Goal: Task Accomplishment & Management: Manage account settings

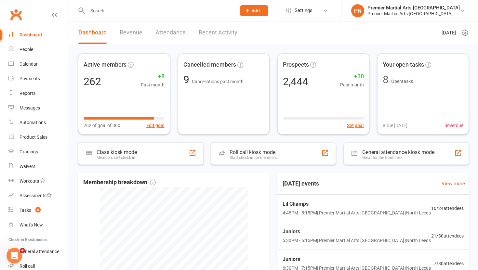
click at [163, 10] on input "text" at bounding box center [159, 10] width 146 height 9
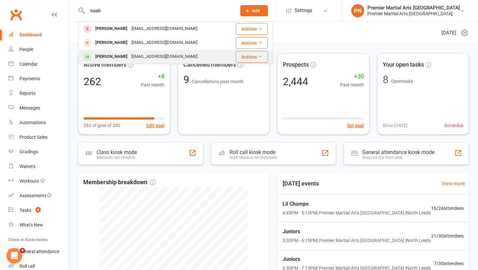
type input "noah"
click at [129, 55] on div "Noah Hamilton-Pounder" at bounding box center [111, 56] width 36 height 9
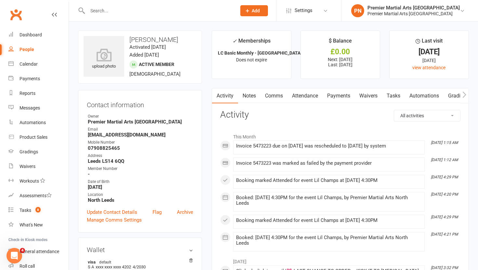
click at [342, 93] on link "Payments" at bounding box center [339, 95] width 32 height 15
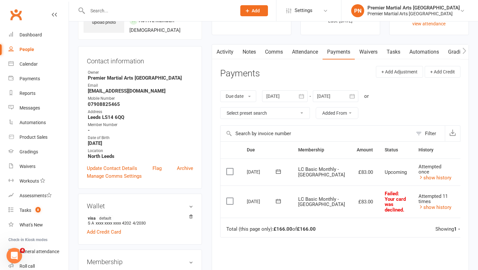
scroll to position [45, 0]
click at [419, 210] on link "show history" at bounding box center [435, 207] width 33 height 6
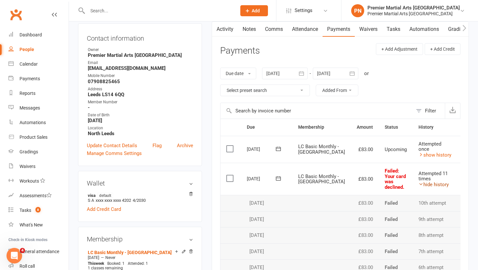
scroll to position [0, 27]
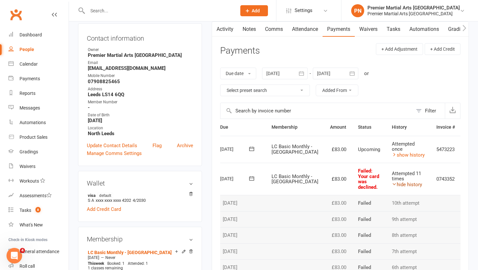
click at [392, 188] on link "hide history" at bounding box center [407, 185] width 30 height 6
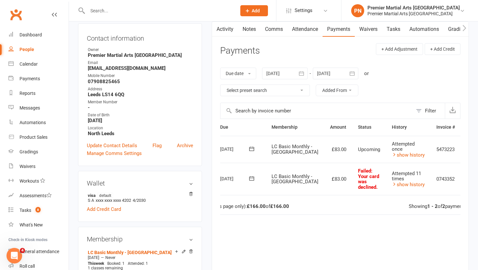
click at [467, 182] on icon at bounding box center [470, 179] width 7 height 7
click at [431, 209] on link "Mark as Paid (POS)" at bounding box center [442, 204] width 64 height 13
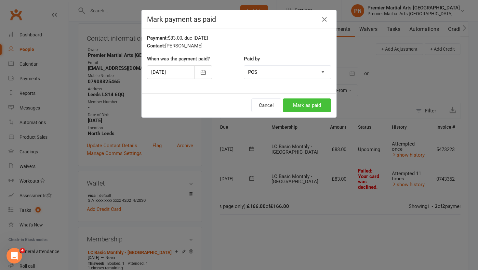
click at [306, 107] on button "Mark as paid" at bounding box center [307, 106] width 48 height 14
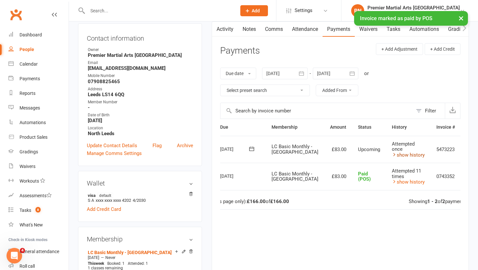
click at [395, 157] on link "show history" at bounding box center [408, 155] width 33 height 6
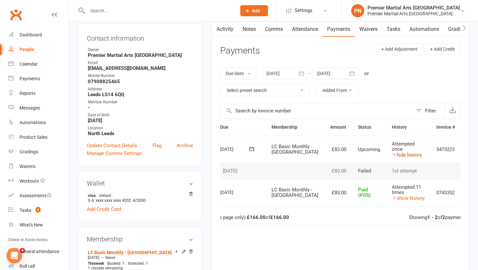
click at [395, 157] on link "hide history" at bounding box center [407, 155] width 30 height 6
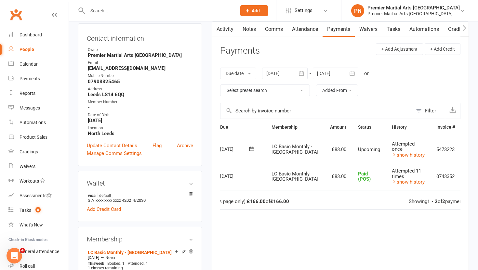
click at [302, 75] on icon "button" at bounding box center [301, 73] width 5 height 4
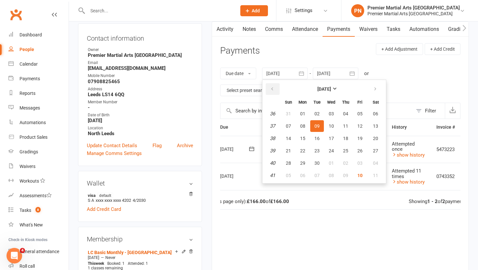
click at [273, 90] on icon "button" at bounding box center [272, 89] width 5 height 5
click at [349, 113] on button "01" at bounding box center [346, 114] width 14 height 12
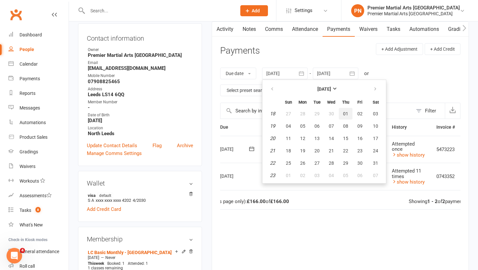
type input "01 May 2025"
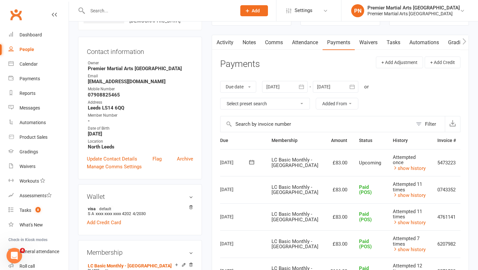
scroll to position [52, 0]
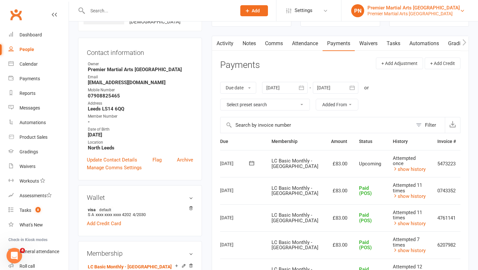
click at [431, 10] on div "Premier Martial Arts North Leeds" at bounding box center [414, 8] width 92 height 6
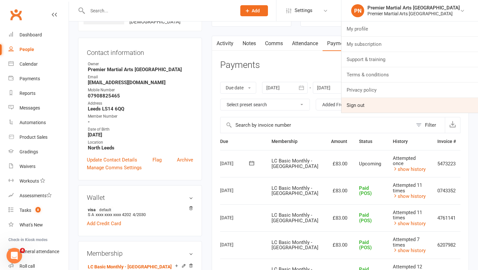
click at [391, 110] on link "Sign out" at bounding box center [410, 105] width 137 height 15
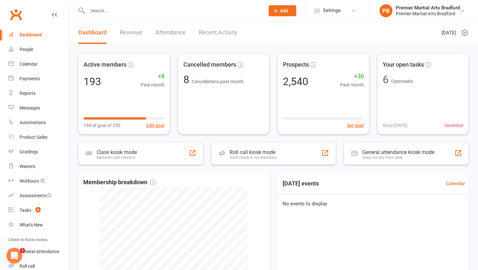
click at [145, 12] on input "text" at bounding box center [173, 10] width 175 height 9
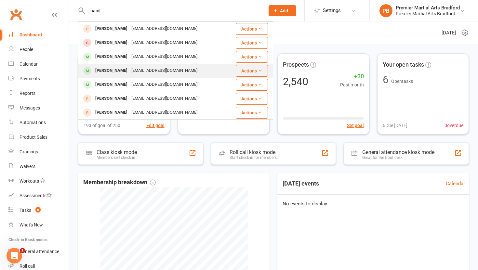
type input "hanif"
click at [135, 66] on div "[EMAIL_ADDRESS][DOMAIN_NAME]" at bounding box center [164, 70] width 70 height 9
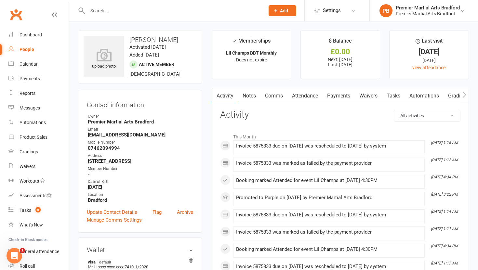
click at [341, 98] on link "Payments" at bounding box center [339, 95] width 32 height 15
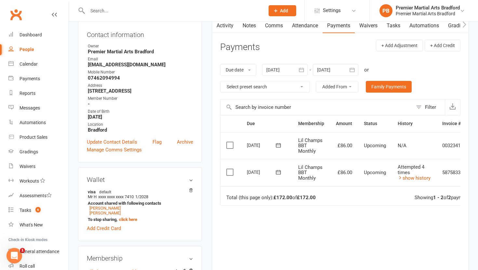
scroll to position [70, 0]
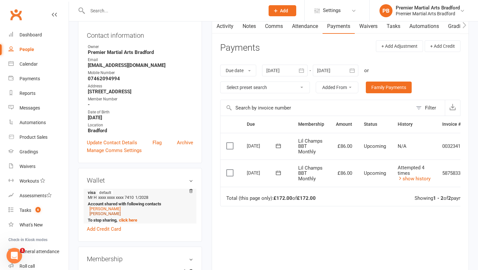
click at [103, 214] on link "[PERSON_NAME]" at bounding box center [104, 213] width 31 height 5
